Goal: Book appointment/travel/reservation

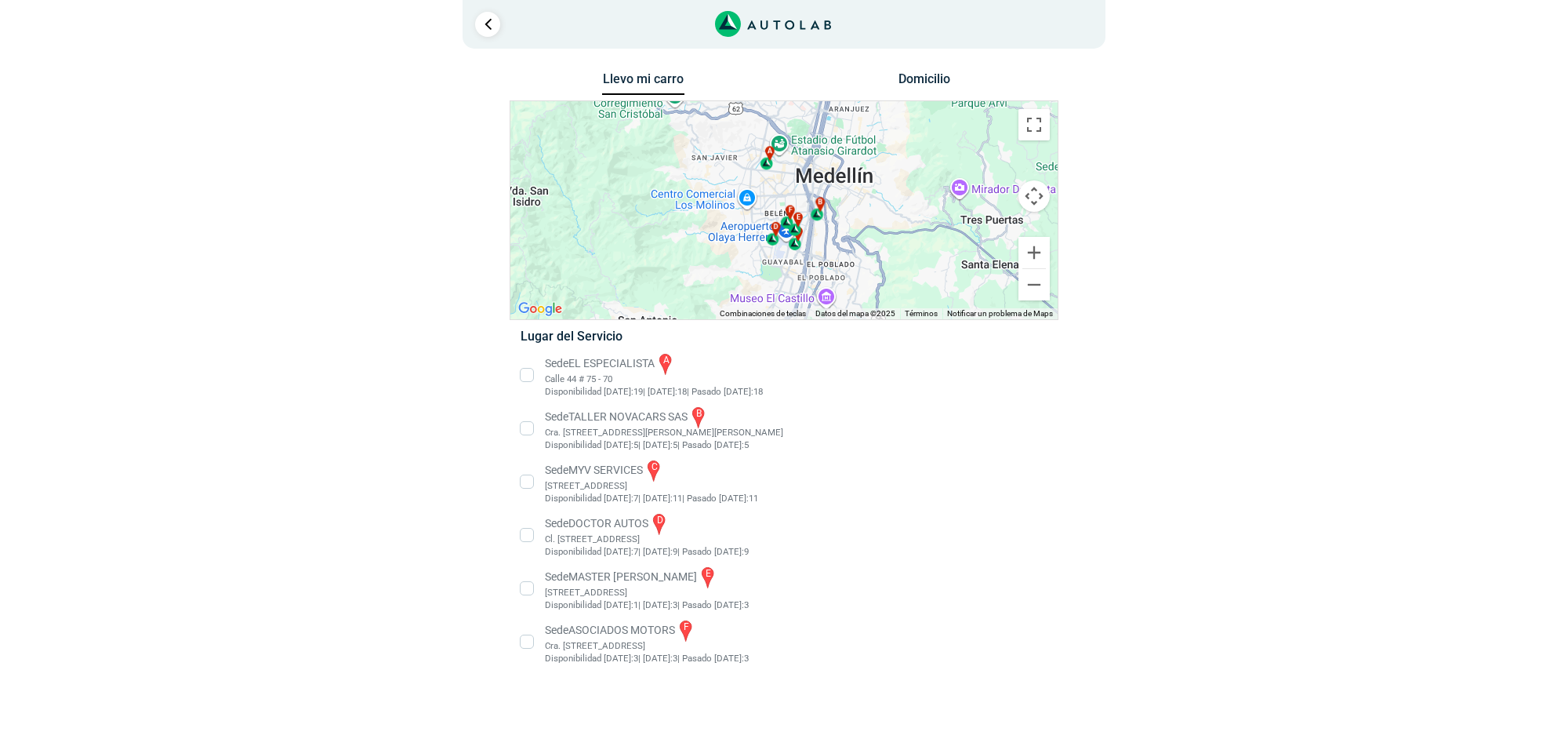
click at [554, 365] on li "Sede EL ESPECIALISTA a Calle 44 # 75 - 70 Disponibilidad [DATE]: 19 | [DATE]: 1…" at bounding box center [784, 375] width 550 height 47
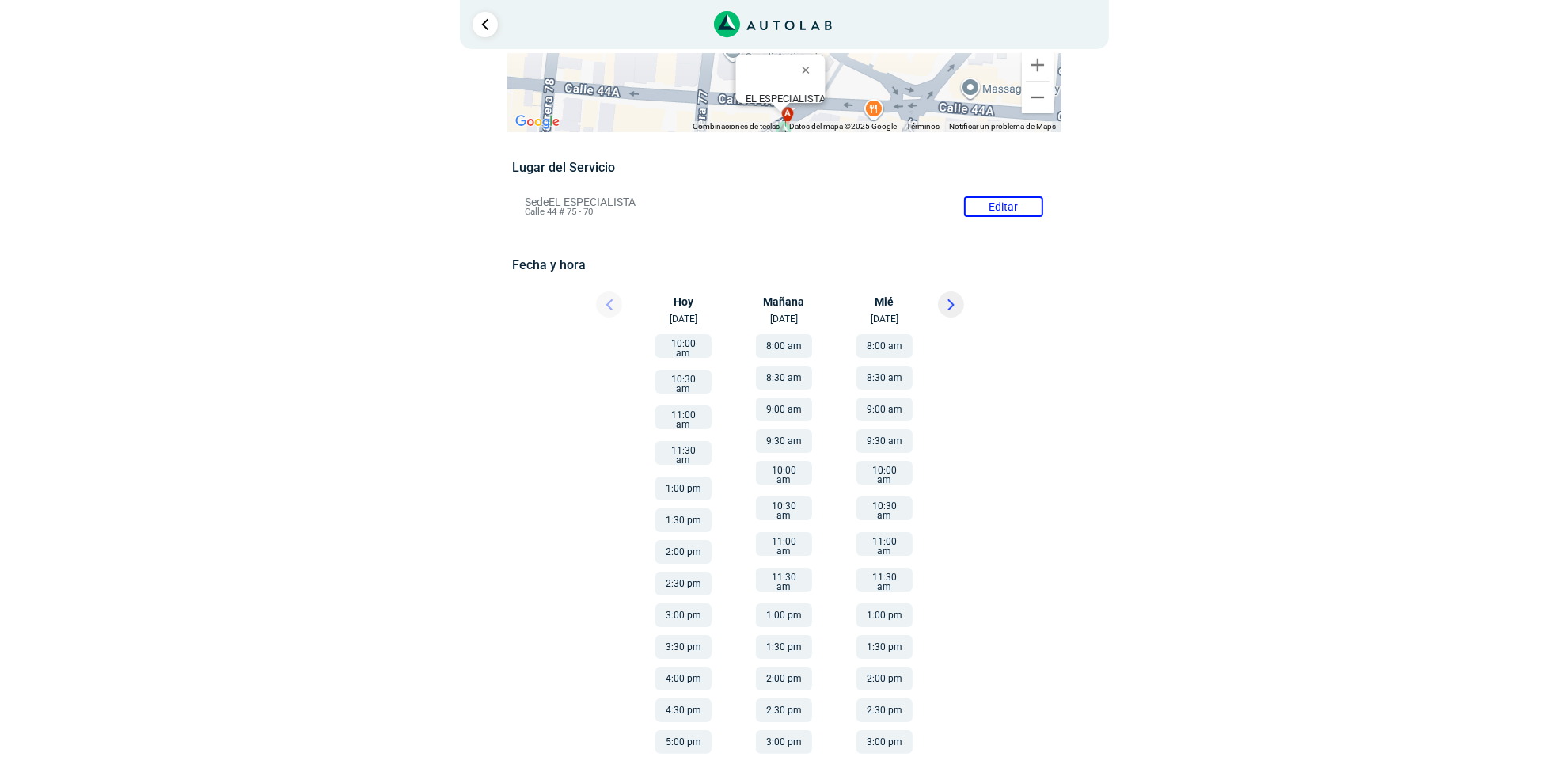
scroll to position [42, 0]
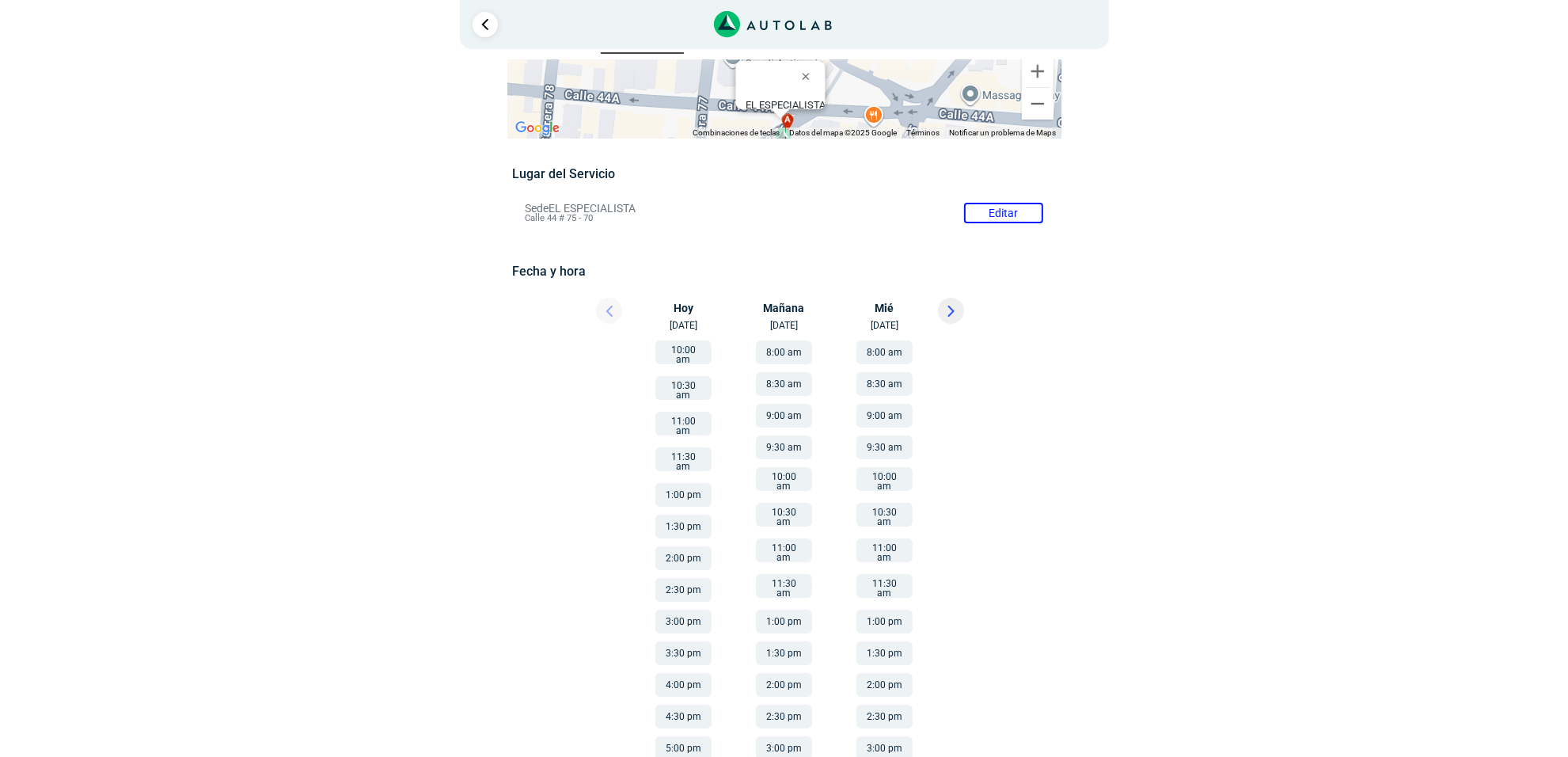
click at [793, 543] on button "11:00 am" at bounding box center [784, 550] width 56 height 24
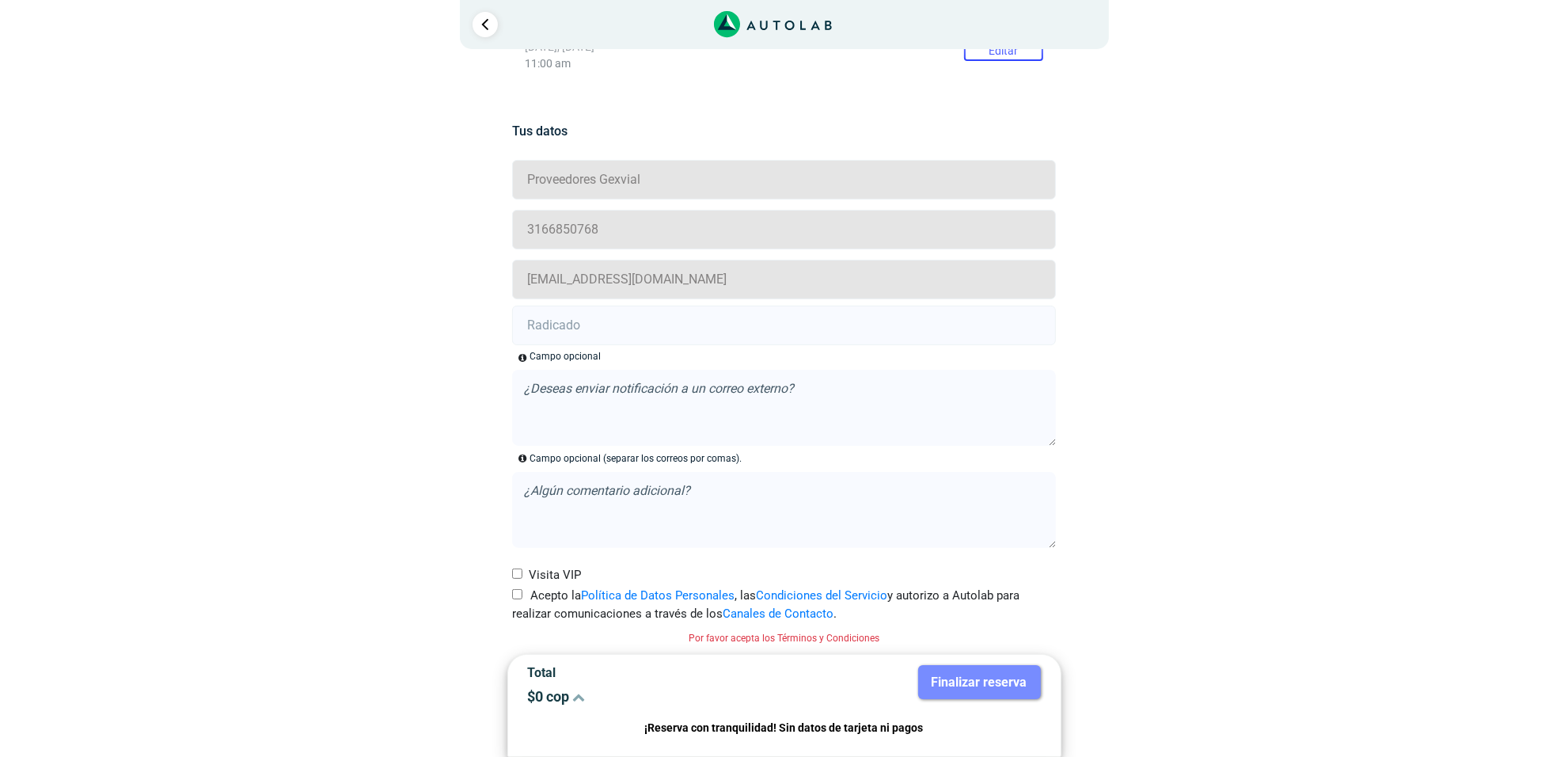
click at [519, 596] on input "Acepto la Política de Datos Personales , las Condiciones del Servicio y autoriz…" at bounding box center [517, 595] width 11 height 11
checkbox input "true"
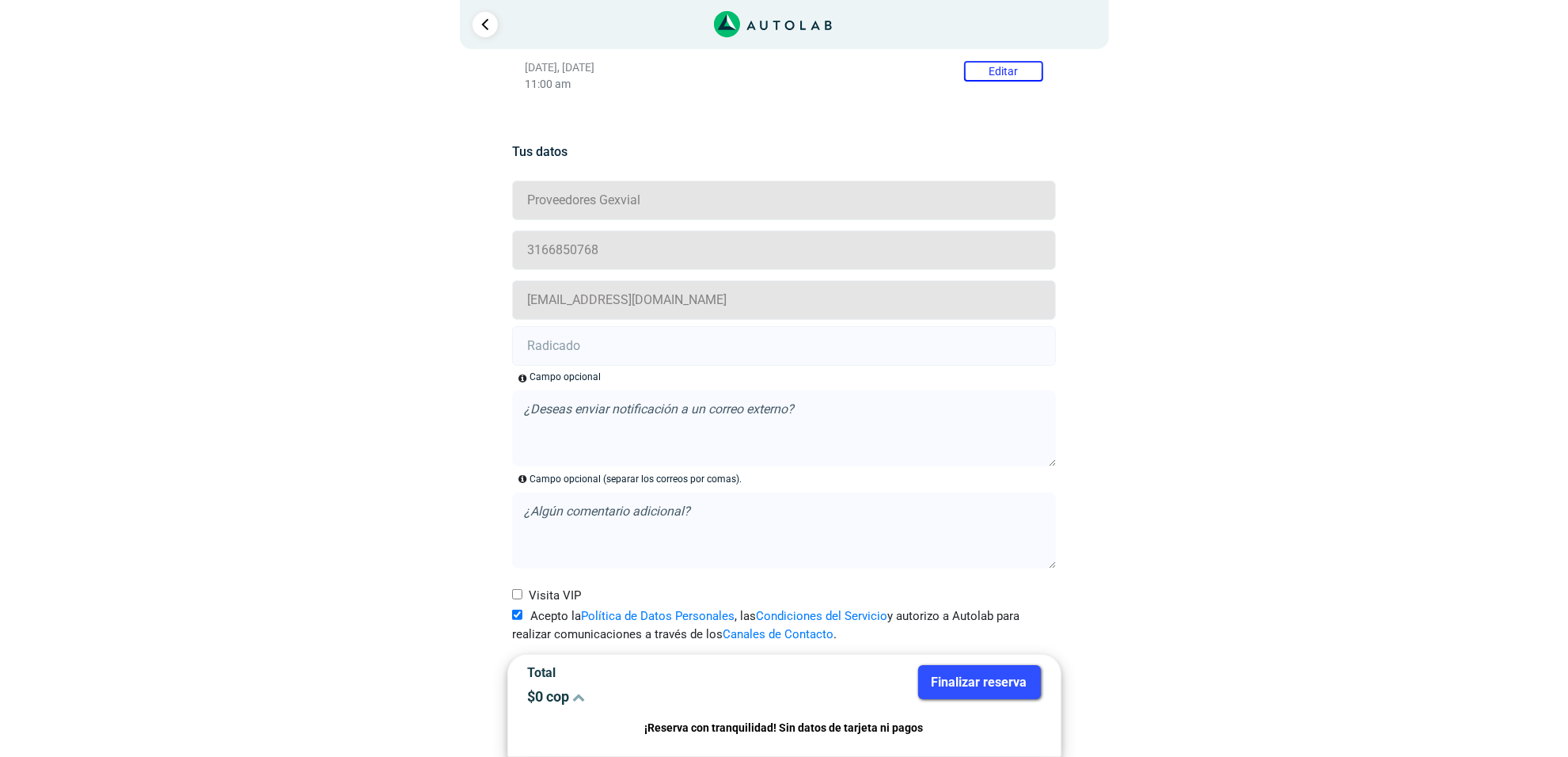
click at [622, 515] on textarea at bounding box center [783, 531] width 544 height 76
click at [622, 337] on input "text" at bounding box center [783, 345] width 544 height 40
paste input "20916927"
type input "20916927"
click at [926, 681] on button "Finalizar reserva" at bounding box center [979, 682] width 122 height 34
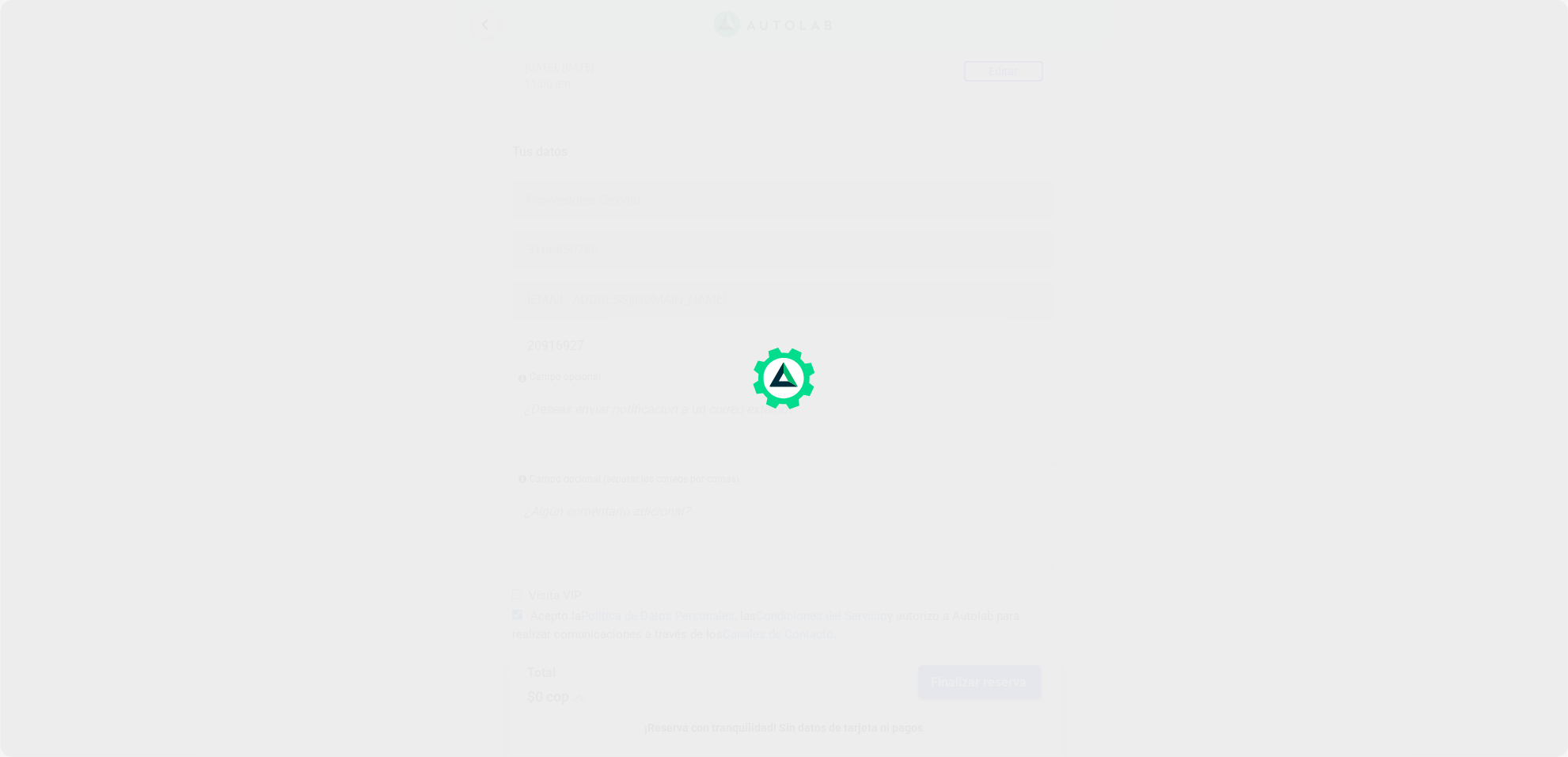
scroll to position [0, 0]
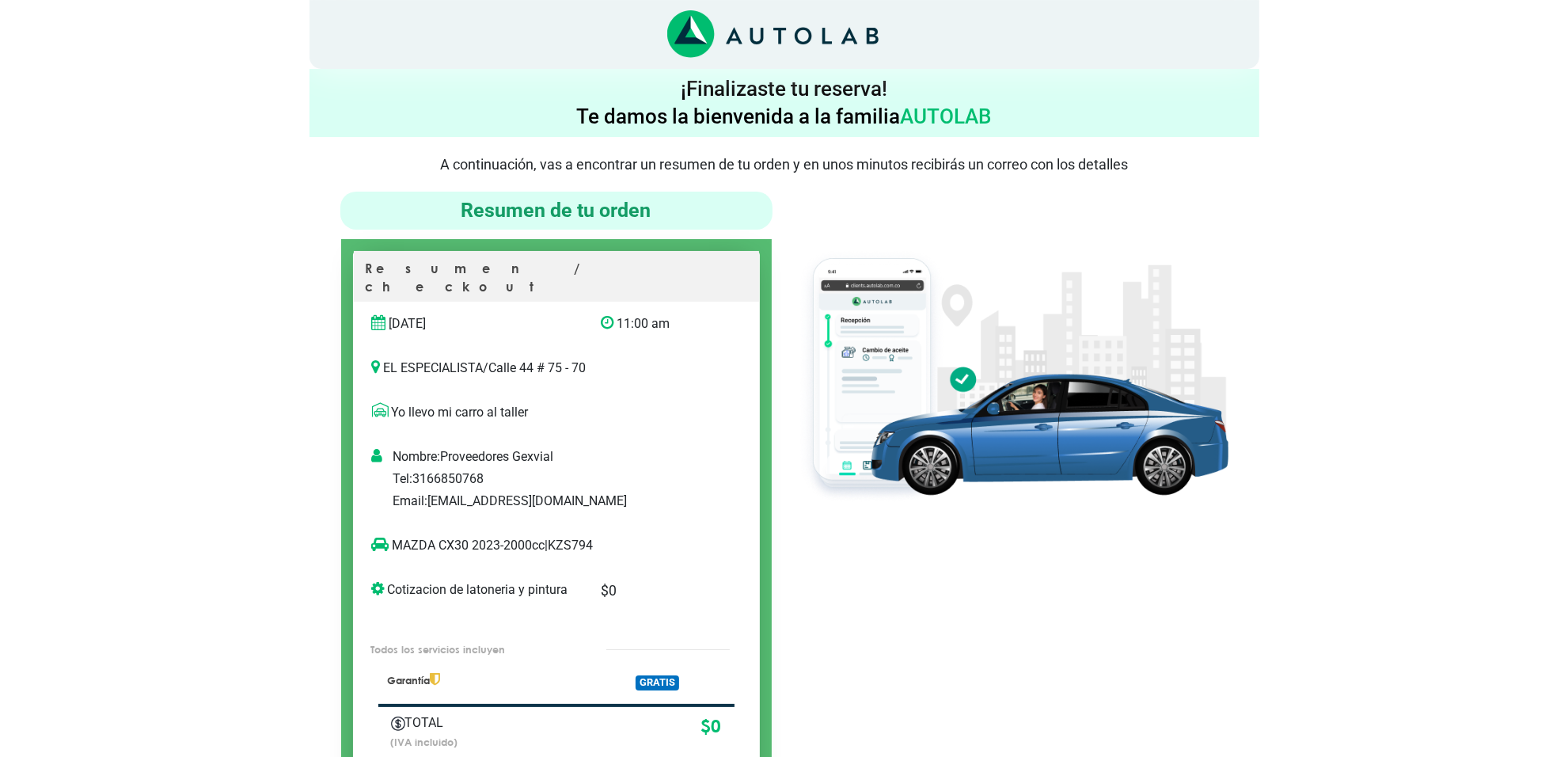
scroll to position [99, 0]
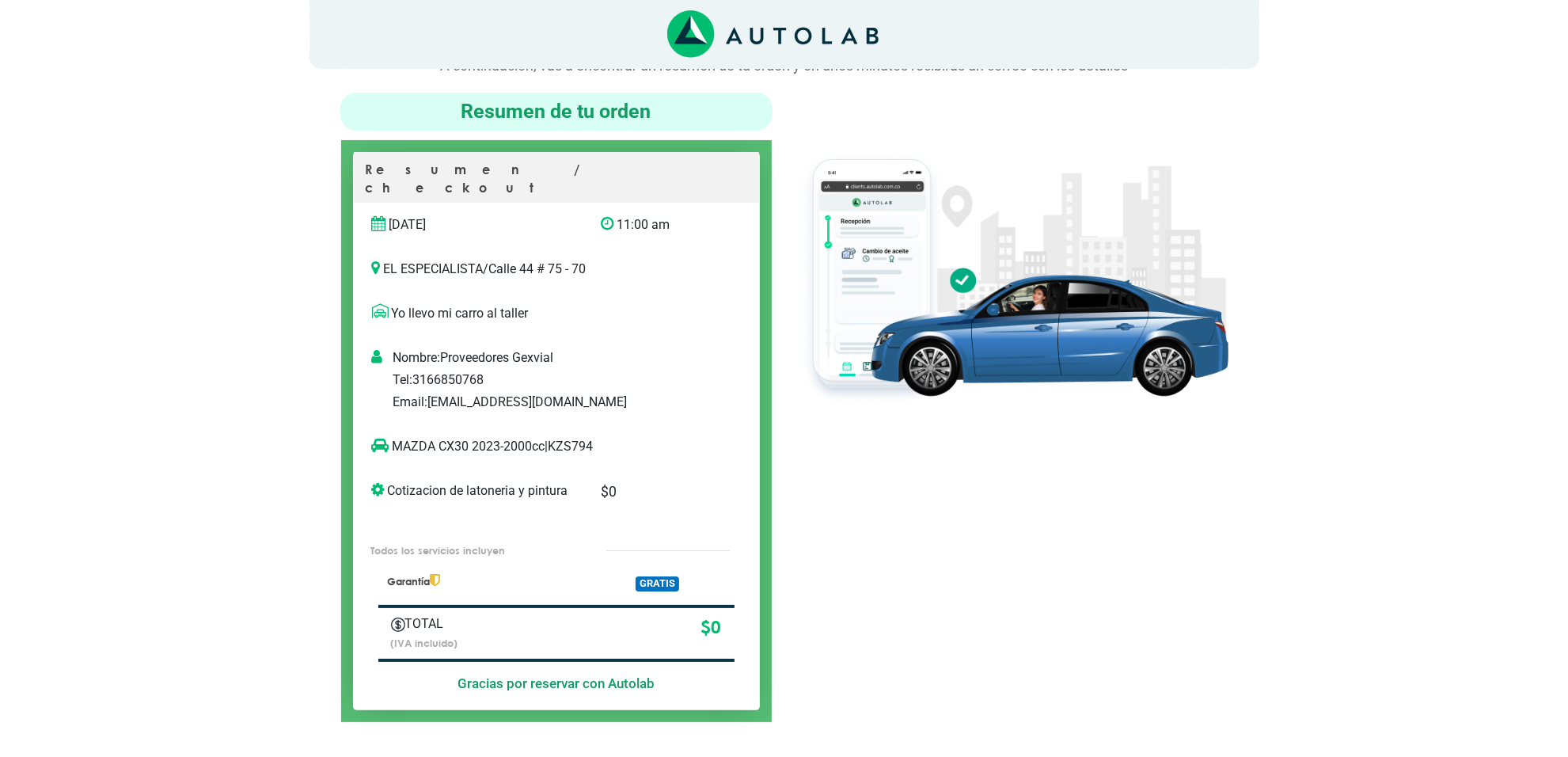
click at [587, 437] on p "MAZDA CX30 2023-2000cc | KZS794" at bounding box center [540, 447] width 337 height 19
copy p "KZS794"
click at [927, 597] on div at bounding box center [1012, 407] width 456 height 629
